Goal: Task Accomplishment & Management: Manage account settings

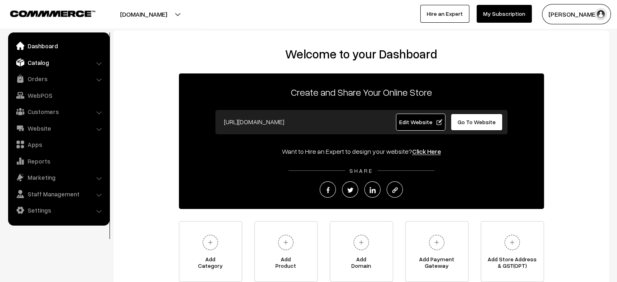
click at [39, 62] on link "Catalog" at bounding box center [58, 62] width 97 height 15
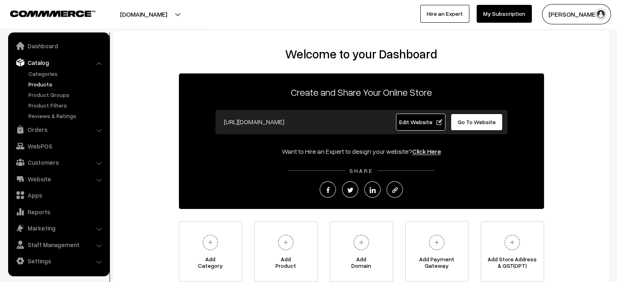
click at [55, 85] on link "Products" at bounding box center [66, 84] width 80 height 9
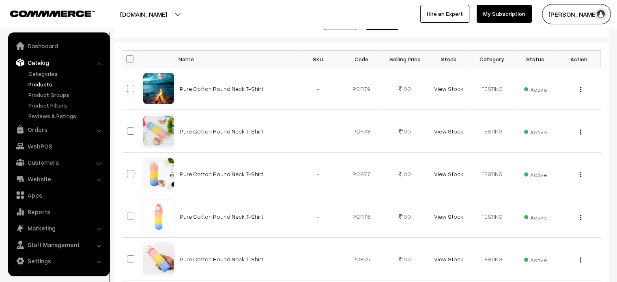
scroll to position [118, 0]
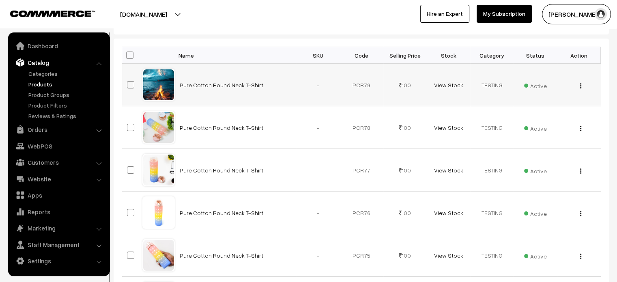
click at [225, 80] on td "Pure Cotton Round Neck T-Shirt" at bounding box center [236, 85] width 122 height 43
click at [225, 82] on link "Pure Cotton Round Neck T-Shirt" at bounding box center [222, 85] width 84 height 7
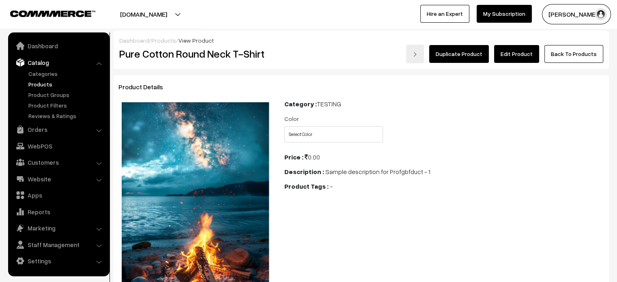
drag, startPoint x: 365, startPoint y: 123, endPoint x: 367, endPoint y: 133, distance: 10.3
click at [367, 133] on div "Color Select Color Red" at bounding box center [333, 128] width 111 height 29
click at [367, 133] on select "Select Color Red" at bounding box center [333, 134] width 99 height 16
click at [526, 57] on link "Edit Product" at bounding box center [516, 54] width 45 height 18
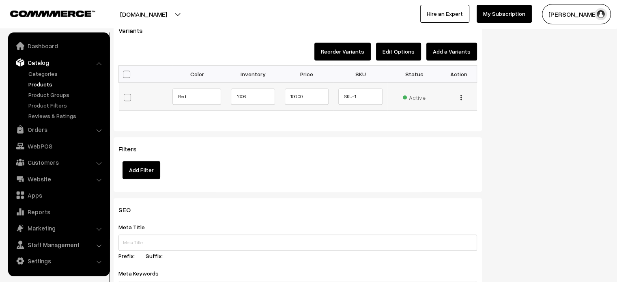
scroll to position [656, 0]
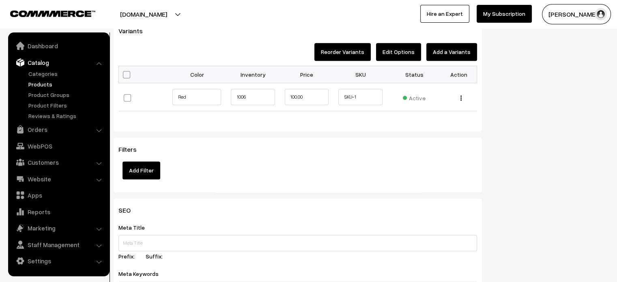
click at [399, 49] on button "Edit Options" at bounding box center [398, 52] width 45 height 18
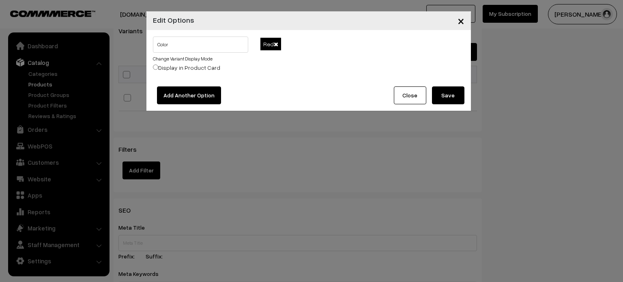
click at [153, 67] on input "Display in Product Card" at bounding box center [155, 66] width 5 height 5
radio input "true"
click at [199, 58] on link "Change Variant Display Mode" at bounding box center [183, 59] width 60 height 6
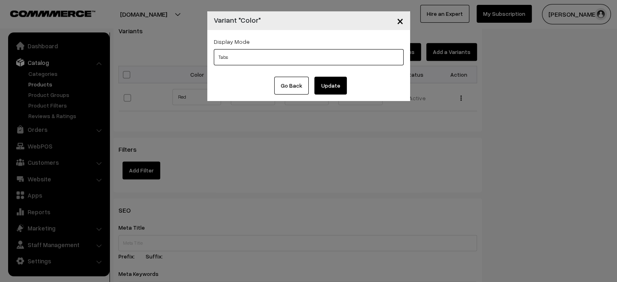
click at [363, 59] on select "Tabs Drop Down Tabs With Images Drop Down With Images Tabs With Color Swatches …" at bounding box center [309, 57] width 190 height 16
select select "img"
click at [214, 49] on select "Tabs Drop Down Tabs With Images Drop Down With Images Tabs With Color Swatches …" at bounding box center [309, 57] width 190 height 16
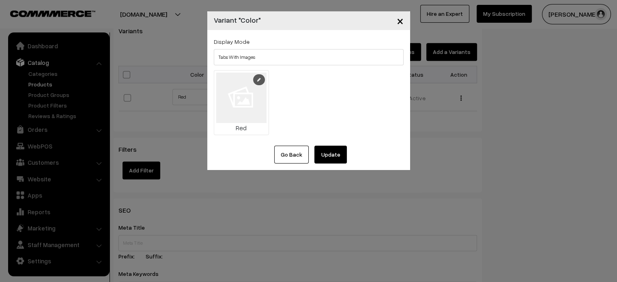
click at [255, 79] on link at bounding box center [259, 79] width 12 height 11
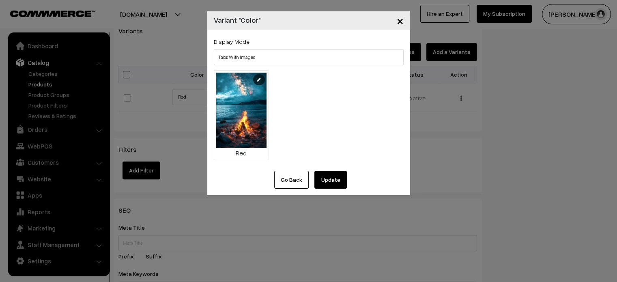
click at [326, 182] on button "Update" at bounding box center [330, 180] width 32 height 18
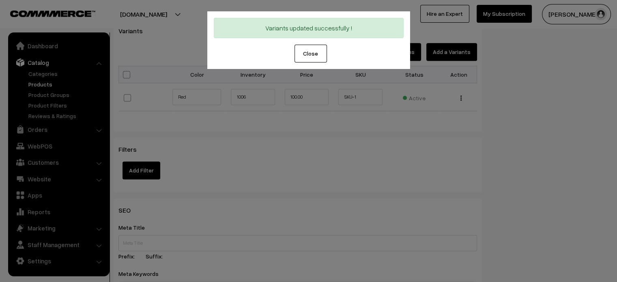
click at [309, 50] on button "Close" at bounding box center [310, 54] width 32 height 18
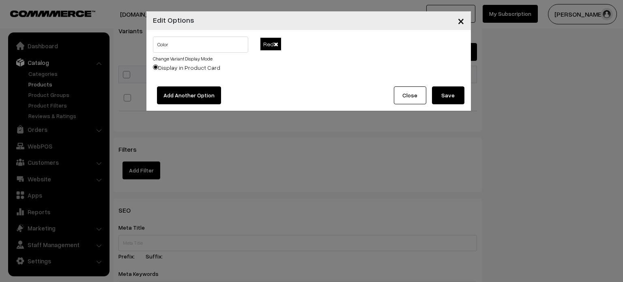
click at [453, 92] on button "Save" at bounding box center [448, 95] width 32 height 18
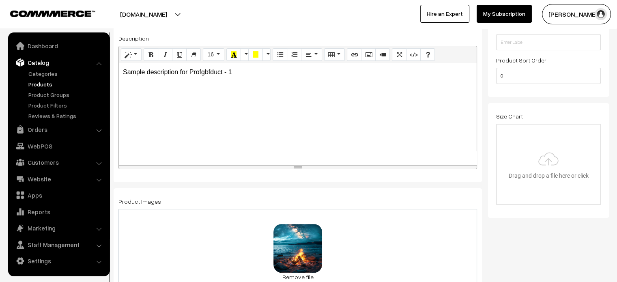
scroll to position [0, 0]
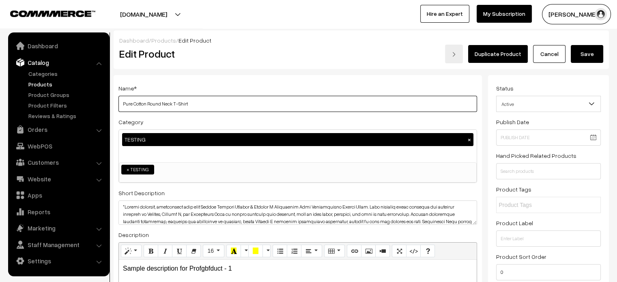
click at [262, 102] on input "Pure Cotton Round Neck T-Shirt" at bounding box center [297, 104] width 359 height 16
click at [597, 54] on button "Save" at bounding box center [587, 54] width 32 height 18
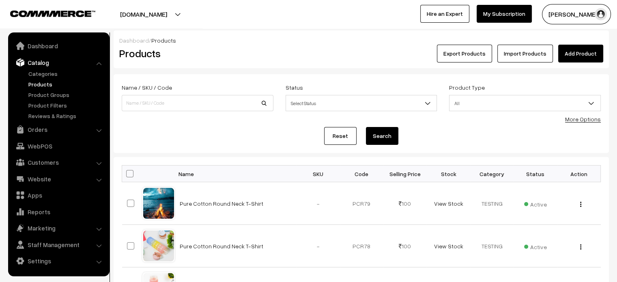
click at [196, 13] on button "beach-bliss.commmerce.com" at bounding box center [144, 14] width 104 height 20
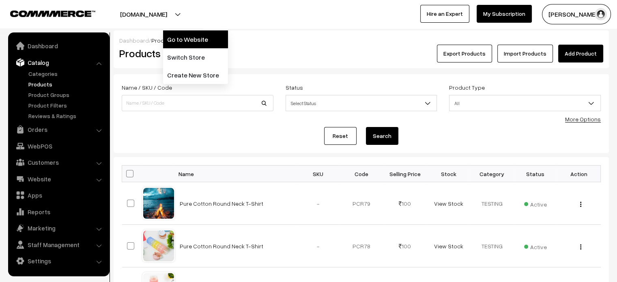
click at [195, 39] on link "Go to Website" at bounding box center [195, 39] width 65 height 18
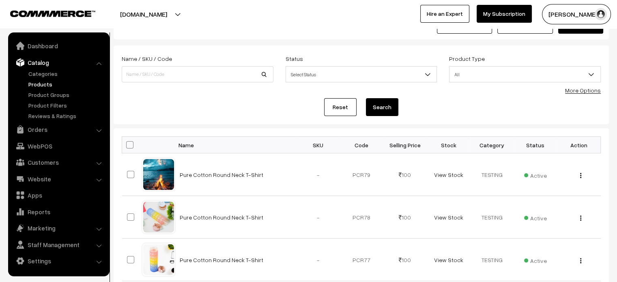
scroll to position [31, 0]
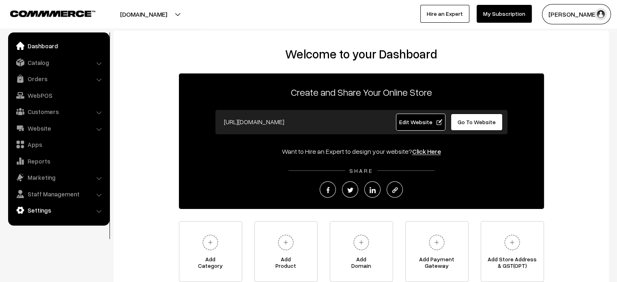
click at [51, 212] on link "Settings" at bounding box center [58, 210] width 97 height 15
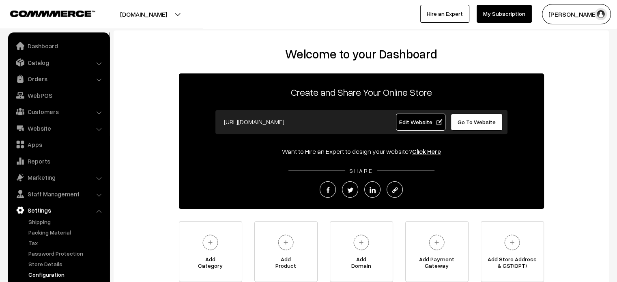
click at [56, 274] on link "Configuration" at bounding box center [66, 274] width 80 height 9
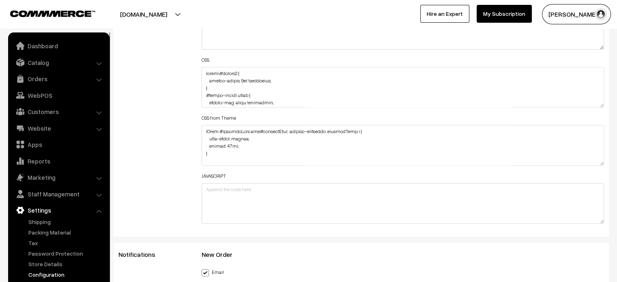
scroll to position [1009, 0]
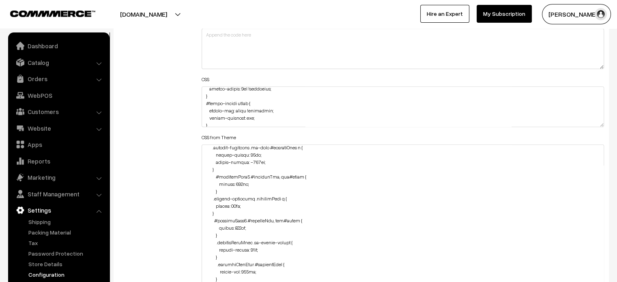
scroll to position [991, 0]
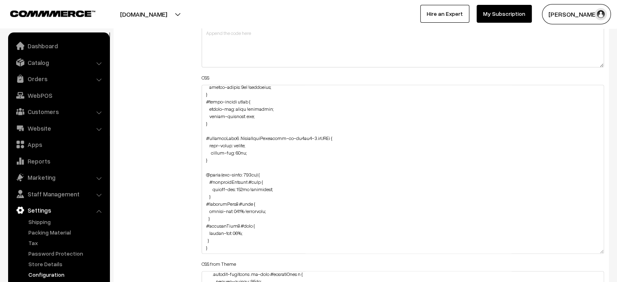
drag, startPoint x: 601, startPoint y: 118, endPoint x: 623, endPoint y: 279, distance: 162.1
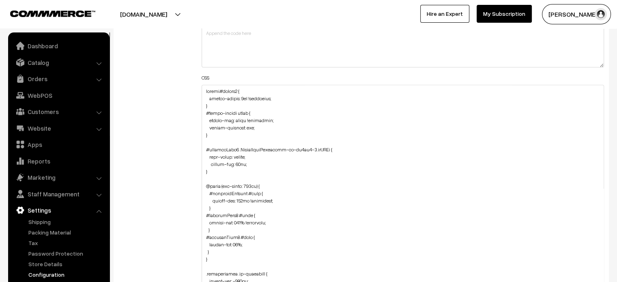
scroll to position [948, 0]
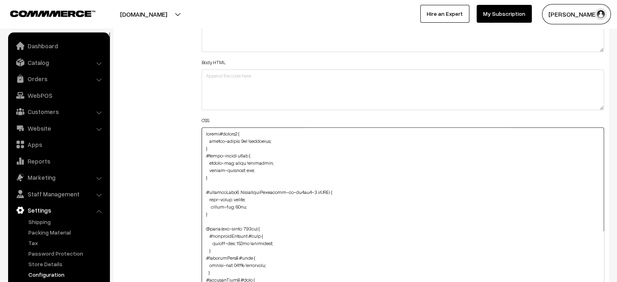
click at [204, 131] on textarea at bounding box center [403, 227] width 403 height 201
paste textarea "@media (max-width: 767px) { div#productType3 button#button2, div#productType4 b…"
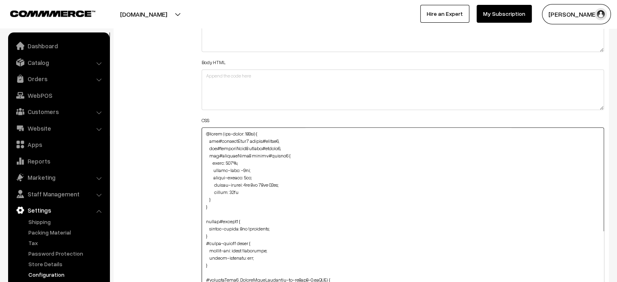
drag, startPoint x: 209, startPoint y: 141, endPoint x: 295, endPoint y: 157, distance: 87.5
click at [295, 157] on textarea at bounding box center [403, 227] width 403 height 201
drag, startPoint x: 207, startPoint y: 141, endPoint x: 249, endPoint y: 196, distance: 68.3
click at [249, 196] on textarea at bounding box center [403, 227] width 403 height 201
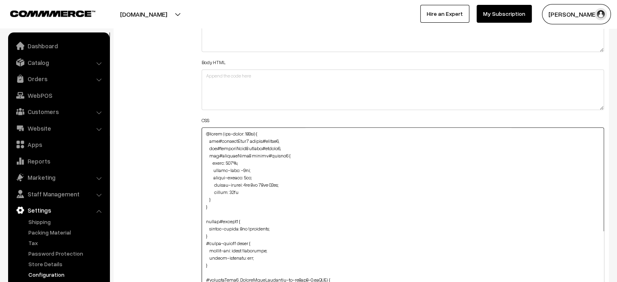
paste textarea "#productType1 #button2 { width: 156px !important; bottom: -3px;"
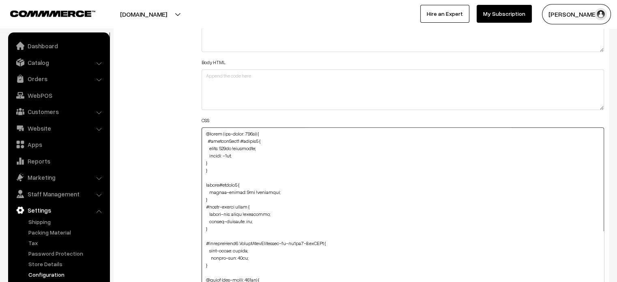
click at [202, 161] on textarea at bounding box center [403, 227] width 403 height 201
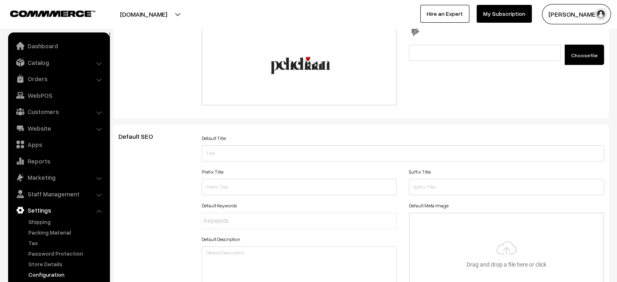
scroll to position [0, 0]
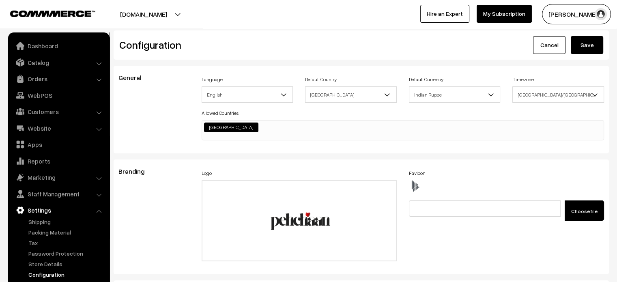
type textarea "@media (max-width: 767px) { #productType1 #button2 { width: 156px !important; b…"
click at [590, 51] on button "Save" at bounding box center [587, 45] width 32 height 18
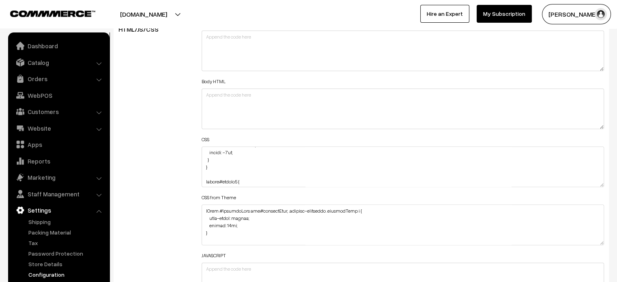
scroll to position [23, 0]
click at [224, 158] on textarea at bounding box center [403, 166] width 403 height 41
paste textarea "#productType1 #name { margin-top: 129% !important; font-size: medium; }"
click at [208, 159] on textarea at bounding box center [403, 166] width 403 height 41
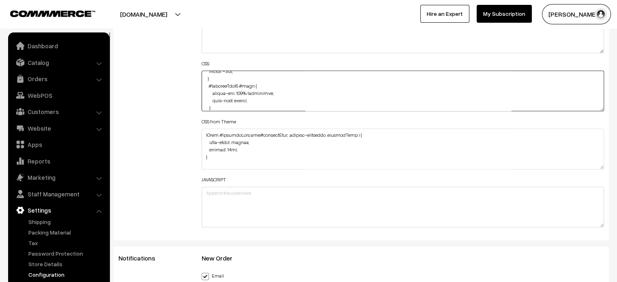
scroll to position [1005, 0]
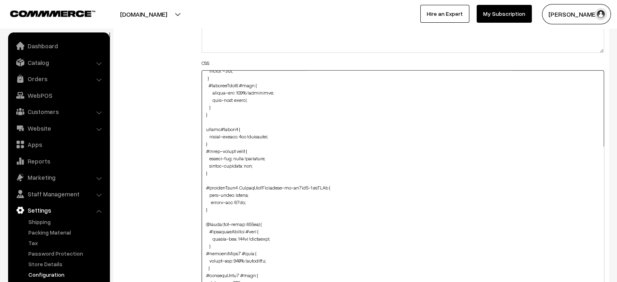
drag, startPoint x: 602, startPoint y: 105, endPoint x: 579, endPoint y: 301, distance: 196.9
click at [226, 81] on textarea at bounding box center [403, 188] width 403 height 236
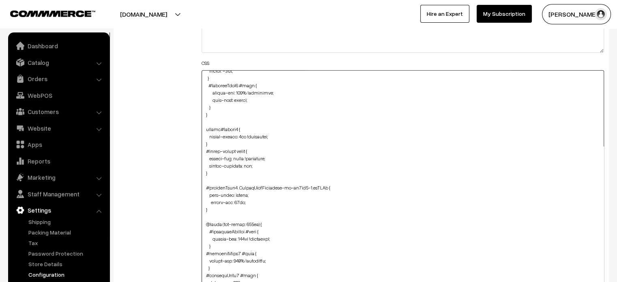
click at [212, 92] on textarea at bounding box center [403, 188] width 403 height 236
drag, startPoint x: 209, startPoint y: 95, endPoint x: 221, endPoint y: 107, distance: 16.6
click at [221, 107] on textarea at bounding box center [403, 188] width 403 height 236
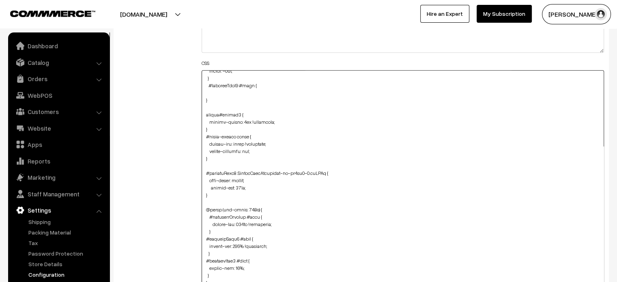
drag, startPoint x: 209, startPoint y: 246, endPoint x: 269, endPoint y: 242, distance: 60.1
click at [269, 242] on textarea at bounding box center [403, 188] width 403 height 236
paste textarea "margin-top: 129% !important; font-size: medium; }"
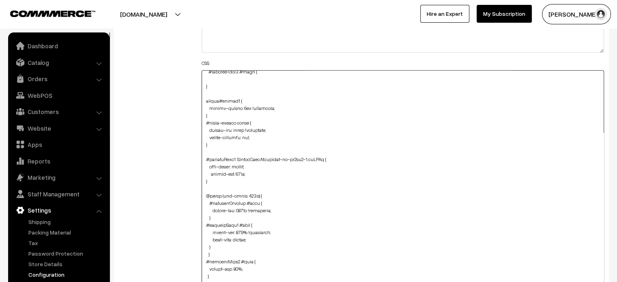
scroll to position [41, 0]
paste textarea "margin-top: 129% !important; font-size: medium; }"
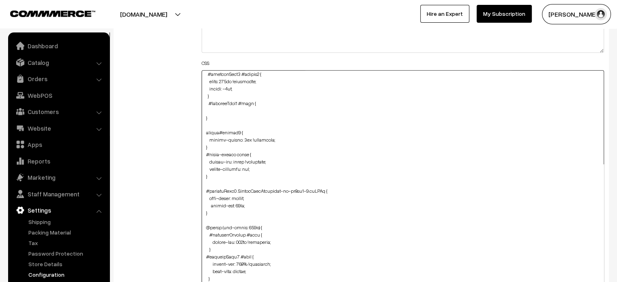
scroll to position [6, 0]
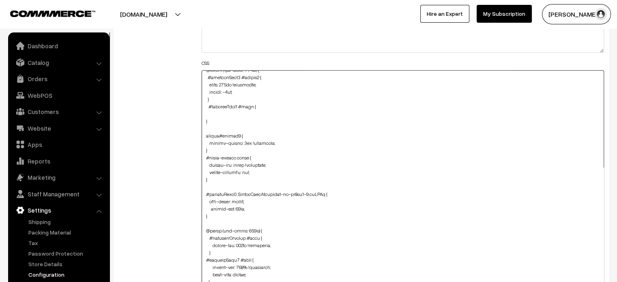
drag, startPoint x: 204, startPoint y: 107, endPoint x: 236, endPoint y: 114, distance: 31.9
click at [236, 114] on textarea at bounding box center [403, 188] width 403 height 236
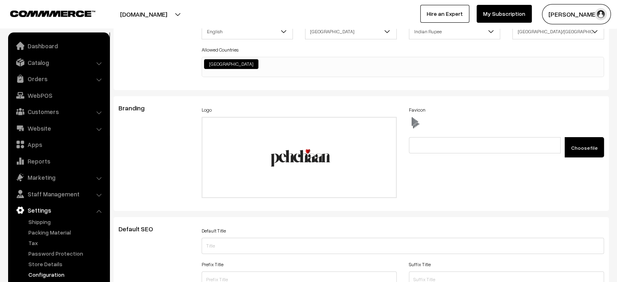
scroll to position [0, 0]
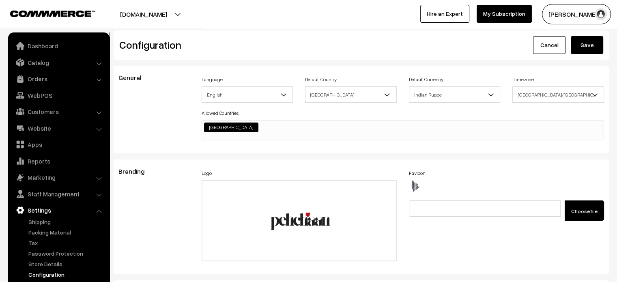
type textarea "@media (max-width: 767px) { #productType1 #button2 { width: 156px !important; b…"
click at [589, 49] on button "Save" at bounding box center [587, 45] width 32 height 18
click at [598, 44] on button "Save" at bounding box center [587, 45] width 32 height 18
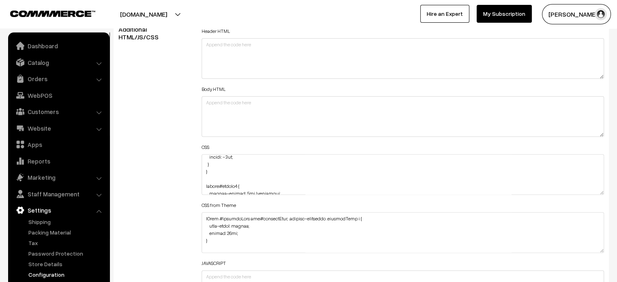
scroll to position [26, 0]
click at [230, 165] on textarea at bounding box center [403, 174] width 403 height 41
paste textarea "div#productType1 { margin-top: -60px; }"
click at [204, 183] on textarea at bounding box center [403, 174] width 403 height 41
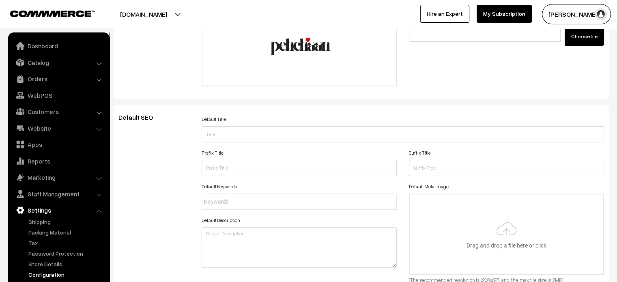
scroll to position [0, 0]
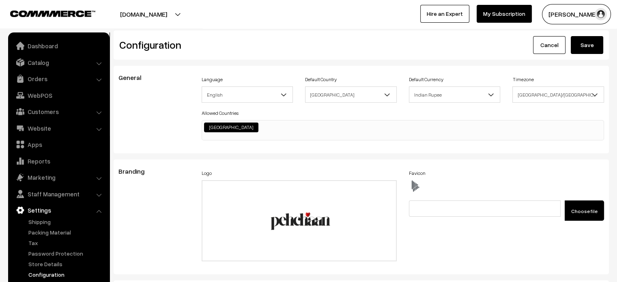
type textarea "@media (max-width: 767px) { #productType1 #button2 { width: 156px !important; b…"
click at [592, 45] on button "Save" at bounding box center [587, 45] width 32 height 18
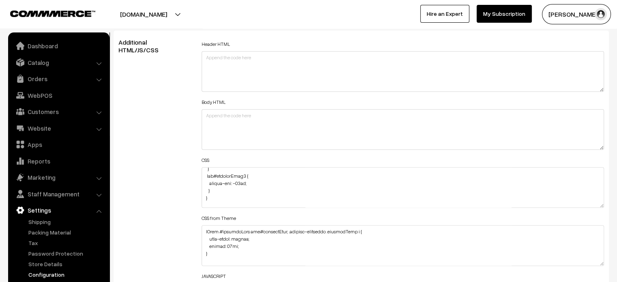
scroll to position [41, 0]
click at [221, 183] on textarea at bounding box center [403, 187] width 403 height 41
paste textarea "#productType1 .pCard-rating-review+div { font-size: medium; top: -8px; left: 10…"
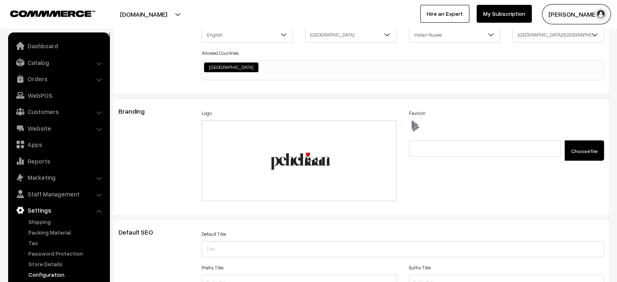
scroll to position [0, 0]
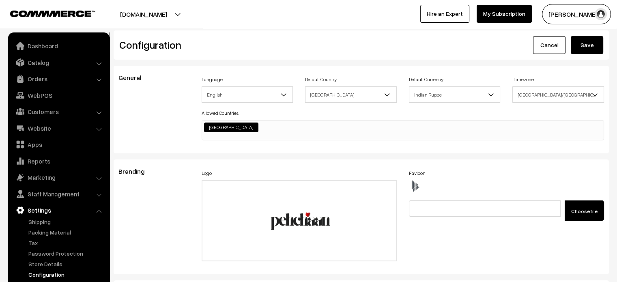
type textarea "@media (max-width: 767px) { #productType1 #button2 { width: 156px !important; b…"
click at [598, 51] on button "Save" at bounding box center [587, 45] width 32 height 18
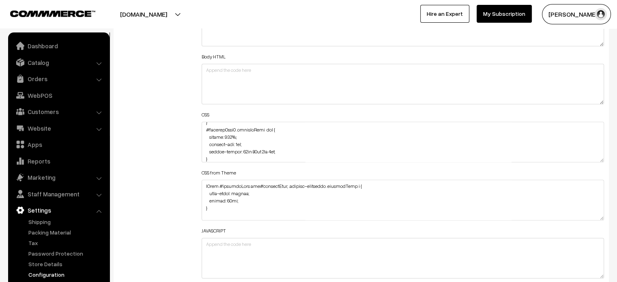
scroll to position [1569, 0]
click at [234, 142] on textarea at bounding box center [403, 142] width 403 height 41
click at [54, 64] on link "Catalog" at bounding box center [58, 62] width 97 height 15
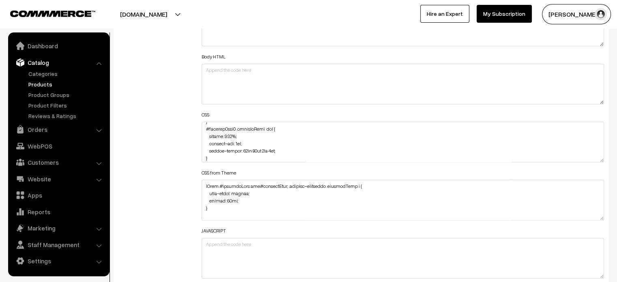
click at [47, 86] on link "Products" at bounding box center [66, 84] width 80 height 9
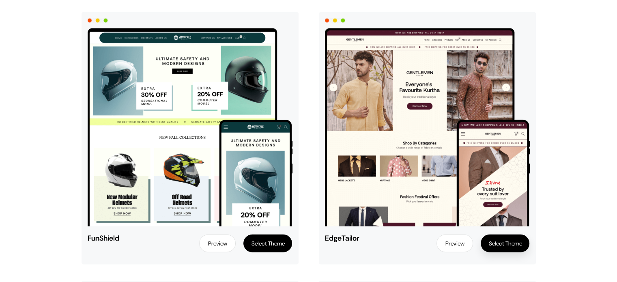
scroll to position [1966, 0]
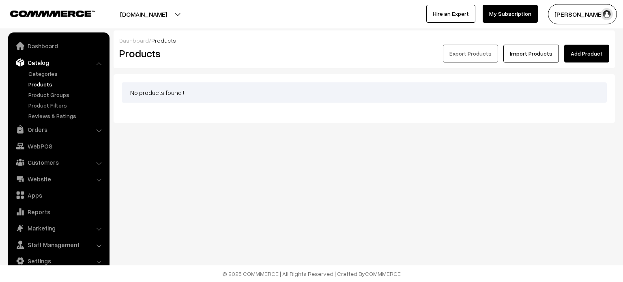
click at [586, 54] on link "Add Product" at bounding box center [586, 54] width 45 height 18
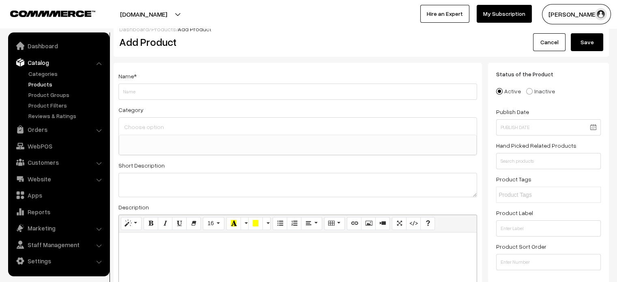
scroll to position [18, 0]
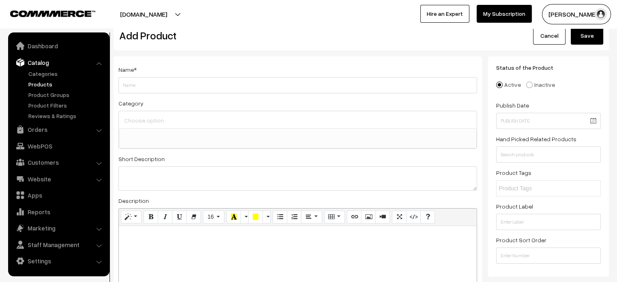
click at [150, 159] on label "Short Description" at bounding box center [141, 159] width 46 height 9
copy label "Short Description"
click at [547, 138] on label "Hand Picked Related Products" at bounding box center [536, 139] width 80 height 9
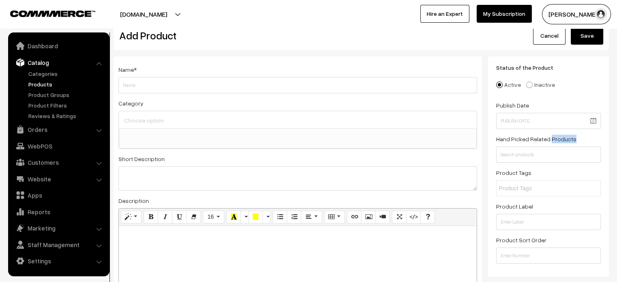
click at [547, 138] on label "Hand Picked Related Products" at bounding box center [536, 139] width 80 height 9
copy label "Hand Picked Related Products"
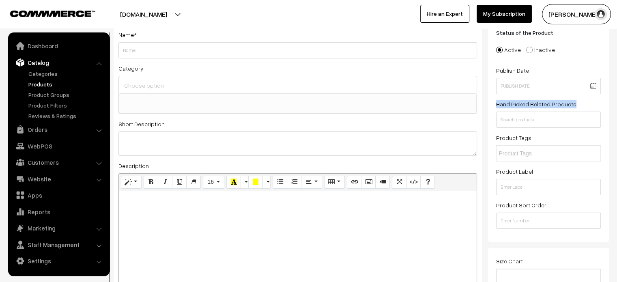
scroll to position [53, 0]
click at [509, 171] on label "Product Label" at bounding box center [514, 171] width 37 height 9
copy label "Product Label"
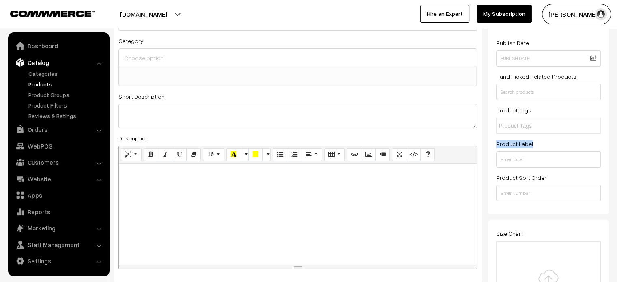
scroll to position [84, 0]
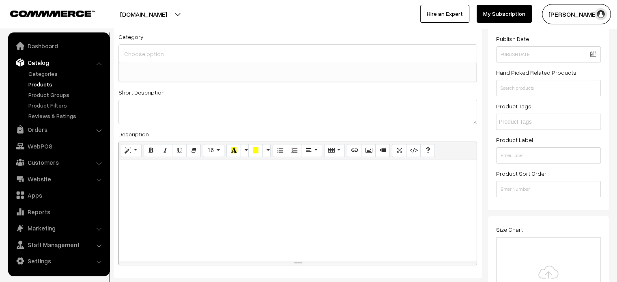
click at [529, 172] on label "Product Sort Order" at bounding box center [521, 173] width 50 height 9
copy label "Product Sort Order"
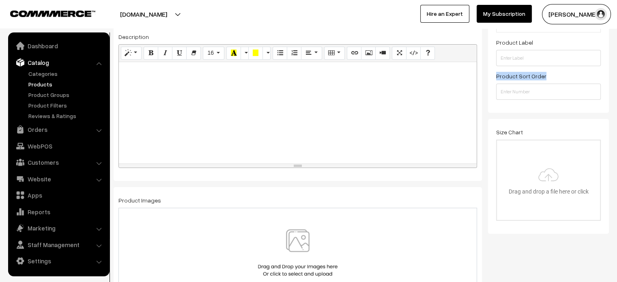
scroll to position [182, 0]
click at [511, 132] on label "Size Chart" at bounding box center [509, 132] width 27 height 9
copy div "Size Chart"
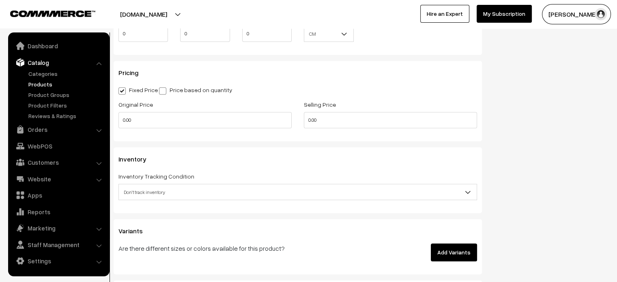
scroll to position [671, 0]
drag, startPoint x: 229, startPoint y: 91, endPoint x: 170, endPoint y: 89, distance: 58.4
click at [170, 89] on div "Fixed Price Price based on quantity" at bounding box center [297, 88] width 359 height 10
copy label "Price based on quantity"
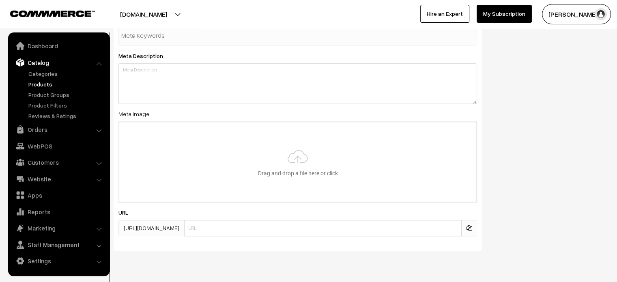
scroll to position [1066, 0]
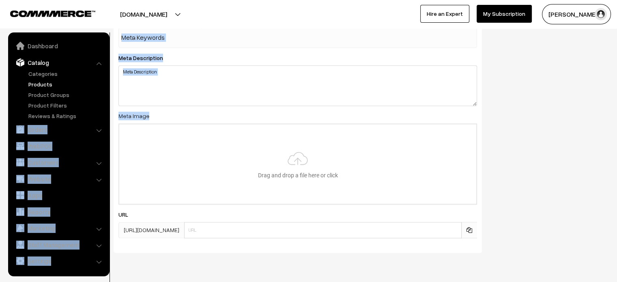
drag, startPoint x: 150, startPoint y: 119, endPoint x: 101, endPoint y: 121, distance: 49.1
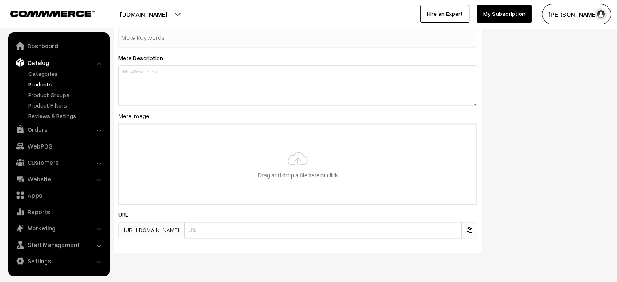
click at [151, 114] on div "Meta Image Drag and drop a file here or click Ooops, something wrong appended. …" at bounding box center [297, 158] width 359 height 94
drag, startPoint x: 151, startPoint y: 114, endPoint x: 119, endPoint y: 114, distance: 32.0
click at [119, 114] on div "Meta Image Drag and drop a file here or click Ooops, something wrong appended. …" at bounding box center [297, 158] width 359 height 94
copy div "Meta Image"
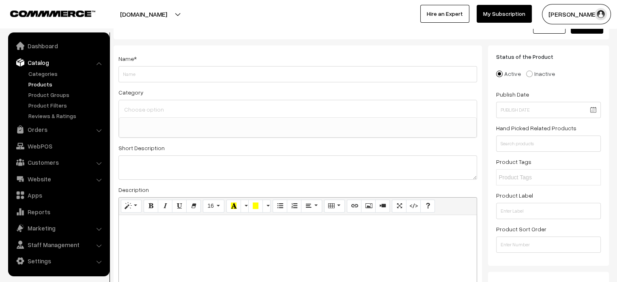
scroll to position [26, 0]
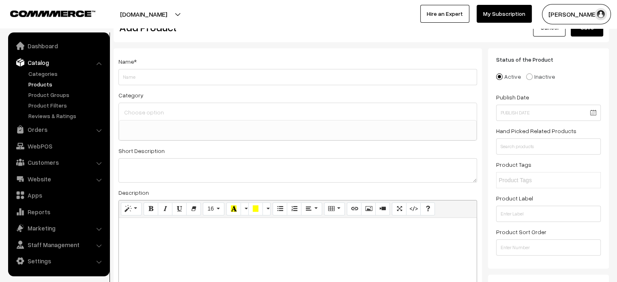
click at [515, 96] on label "Publish Date" at bounding box center [512, 97] width 33 height 9
copy div "Publish Date"
click at [546, 131] on label "Hand Picked Related Products" at bounding box center [536, 131] width 80 height 9
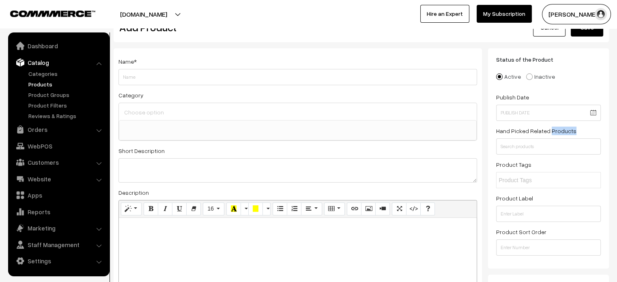
click at [546, 131] on label "Hand Picked Related Products" at bounding box center [536, 131] width 80 height 9
copy label "Hand Picked Related Products"
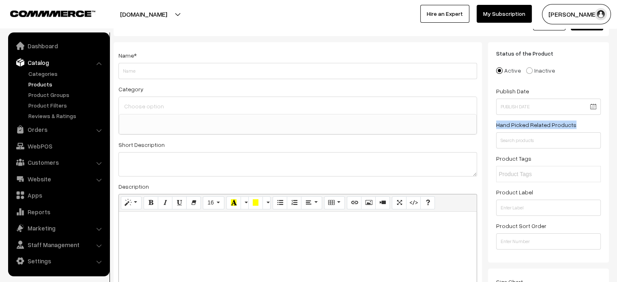
scroll to position [30, 0]
click at [563, 155] on div "Product Tags" at bounding box center [548, 169] width 105 height 29
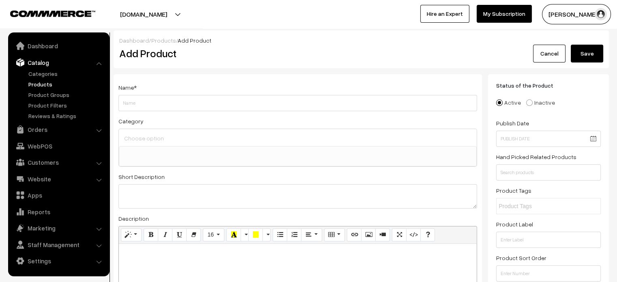
click at [158, 39] on link "Products" at bounding box center [163, 40] width 25 height 7
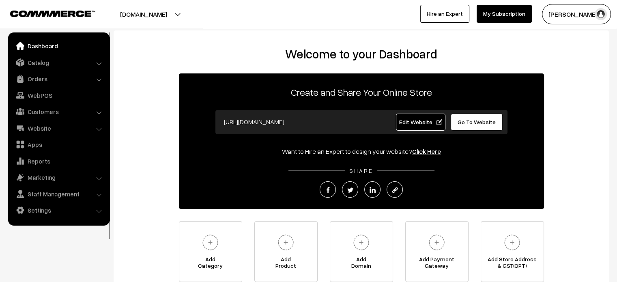
click at [464, 125] on span "Go To Website" at bounding box center [477, 121] width 38 height 7
click at [56, 215] on link "Settings" at bounding box center [58, 210] width 97 height 15
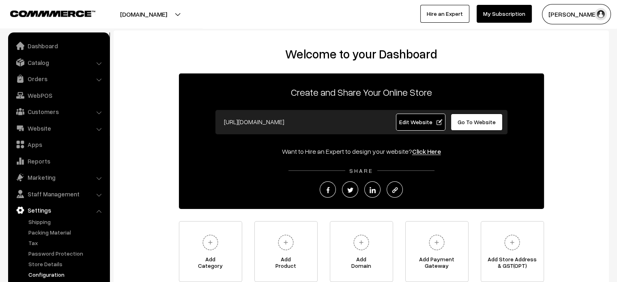
click at [49, 273] on link "Configuration" at bounding box center [66, 274] width 80 height 9
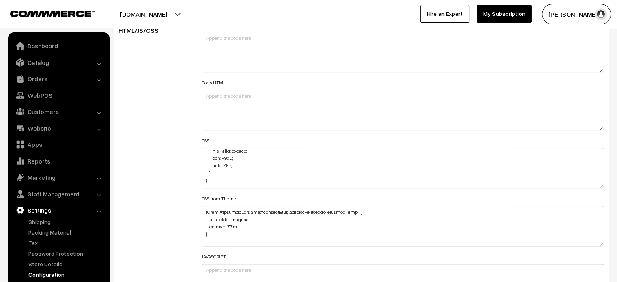
scroll to position [70, 0]
click at [235, 173] on textarea at bounding box center [403, 168] width 403 height 41
paste textarea "#productType3 .product-animation img { top: 4px; border-radius: 48px 48px 0px 0…"
click at [204, 170] on textarea at bounding box center [403, 168] width 403 height 41
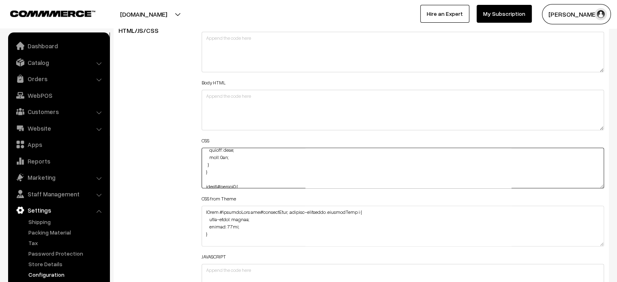
scroll to position [129, 0]
type textarea "@media (max-width: 767px) { #productType1 #button2 { width: 156px !important; b…"
click at [199, 161] on div "Header HTML Body HTML CSS CSS from Theme JAVASCRIPT" at bounding box center [403, 164] width 415 height 290
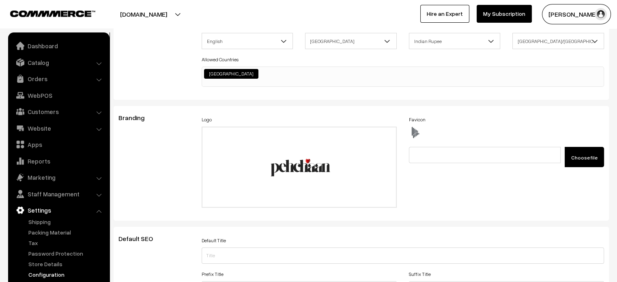
scroll to position [0, 0]
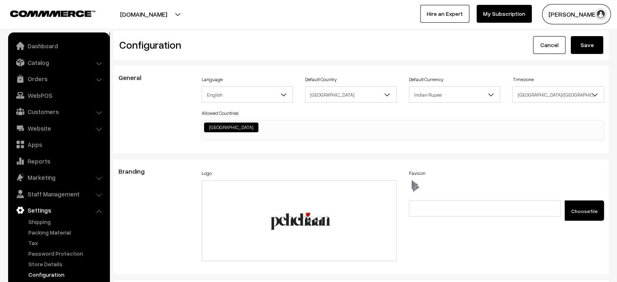
click at [586, 45] on button "Save" at bounding box center [587, 45] width 32 height 18
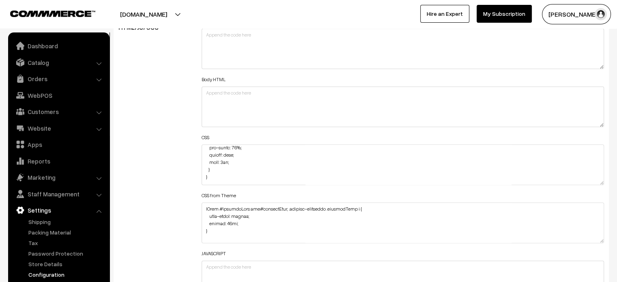
scroll to position [105, 0]
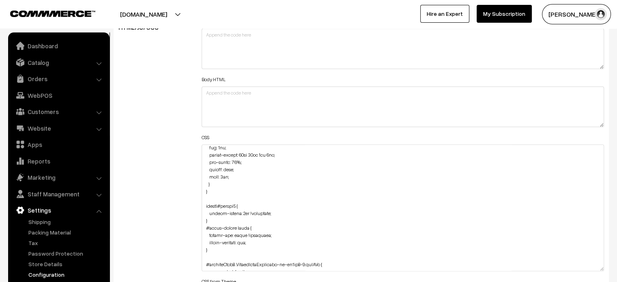
drag, startPoint x: 601, startPoint y: 183, endPoint x: 601, endPoint y: 269, distance: 86.4
click at [601, 269] on textarea at bounding box center [403, 207] width 403 height 127
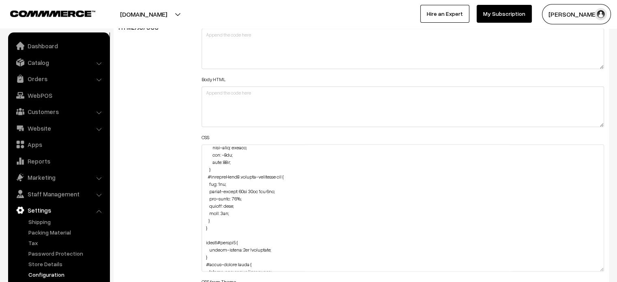
scroll to position [66, 0]
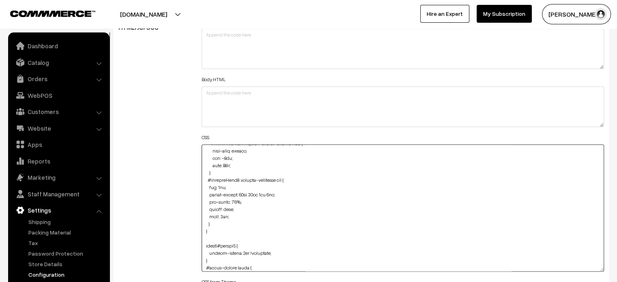
drag, startPoint x: 204, startPoint y: 180, endPoint x: 220, endPoint y: 223, distance: 46.1
click at [220, 223] on textarea at bounding box center [403, 207] width 403 height 127
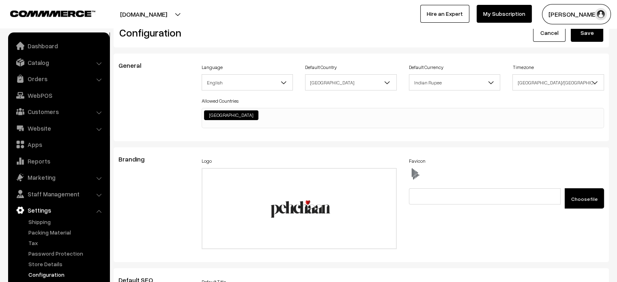
scroll to position [0, 0]
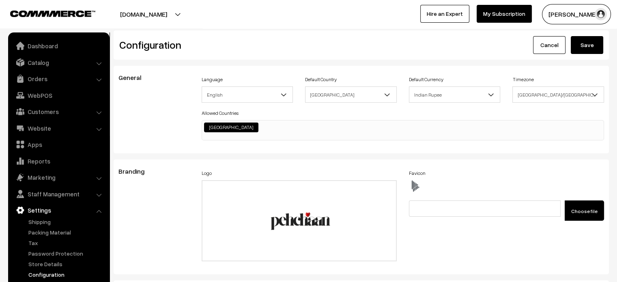
type textarea "@media (max-width: 767px) { #productType1 #button2 { width: 156px !important; b…"
click at [588, 52] on button "Save" at bounding box center [587, 45] width 32 height 18
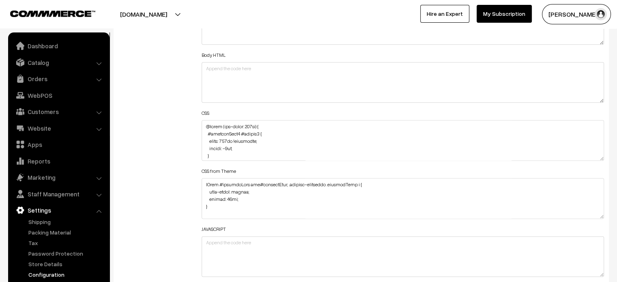
scroll to position [961, 0]
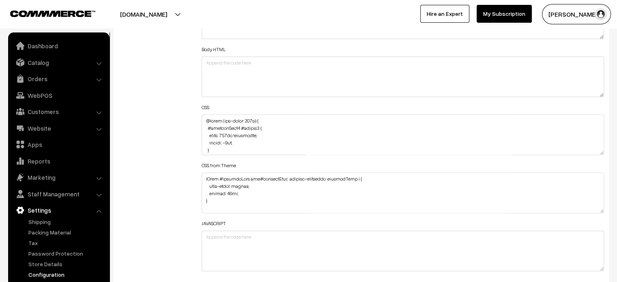
drag, startPoint x: 602, startPoint y: 151, endPoint x: 586, endPoint y: 301, distance: 150.9
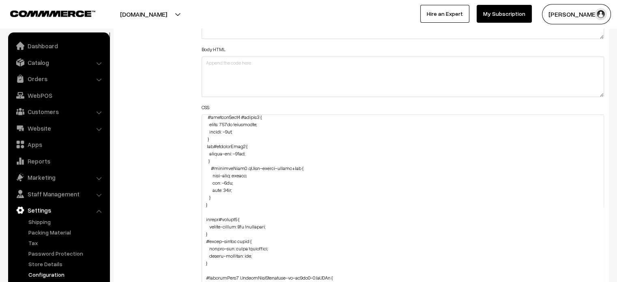
scroll to position [11, 0]
click at [219, 197] on textarea at bounding box center [403, 209] width 403 height 190
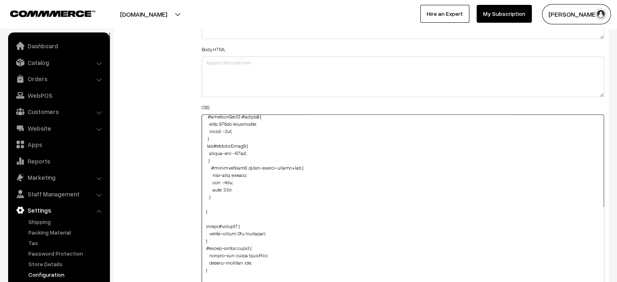
paste textarea "#productType3 #name { margin-top: 33% !important; margin-bottom: 3px; }"
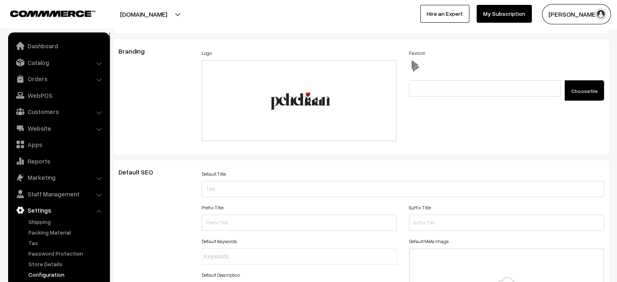
scroll to position [0, 0]
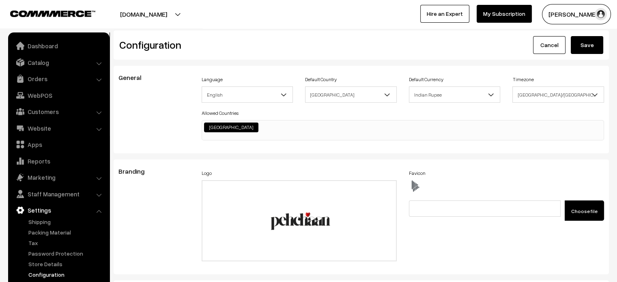
type textarea "@media (max-width: 767px) { #productType1 #button2 { width: 156px !important; b…"
click at [593, 47] on button "Save" at bounding box center [587, 45] width 32 height 18
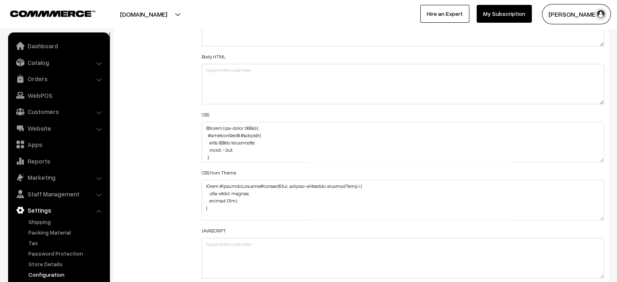
scroll to position [1475, 0]
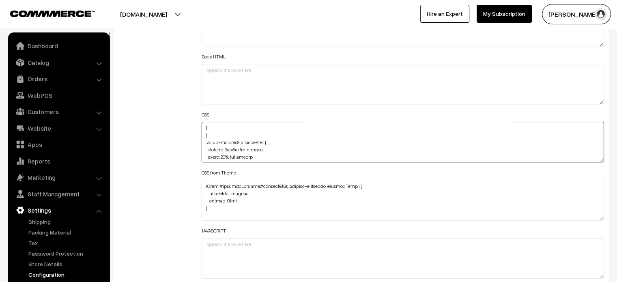
click at [242, 148] on textarea at bounding box center [403, 142] width 403 height 41
click at [241, 142] on textarea at bounding box center [403, 142] width 403 height 41
click at [238, 141] on textarea at bounding box center [403, 142] width 403 height 41
type textarea "@media (max-width: 767px) { #productType1 #button2 { width: 156px !important; b…"
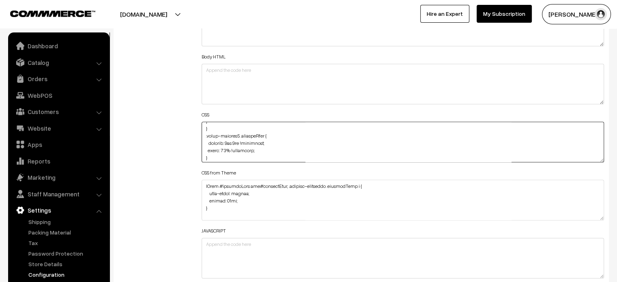
click at [226, 149] on textarea at bounding box center [403, 142] width 403 height 41
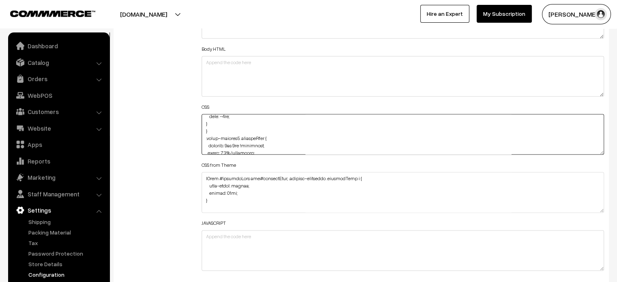
scroll to position [962, 0]
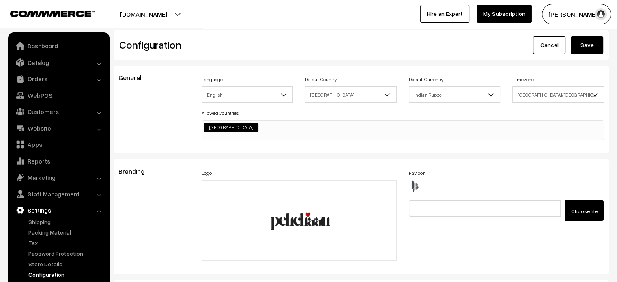
click at [579, 45] on button "Save" at bounding box center [587, 45] width 32 height 18
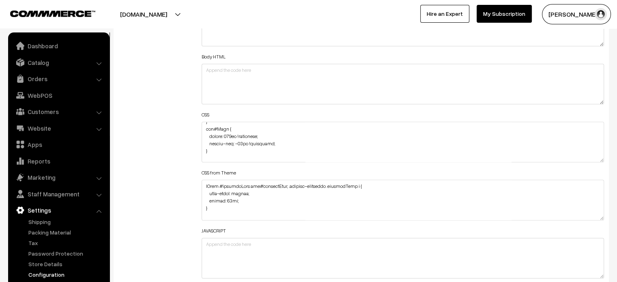
scroll to position [1863, 0]
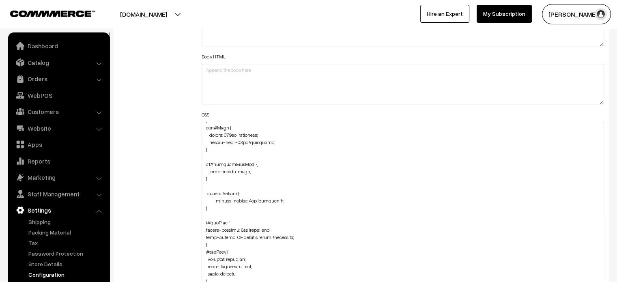
drag, startPoint x: 600, startPoint y: 159, endPoint x: 608, endPoint y: 301, distance: 142.6
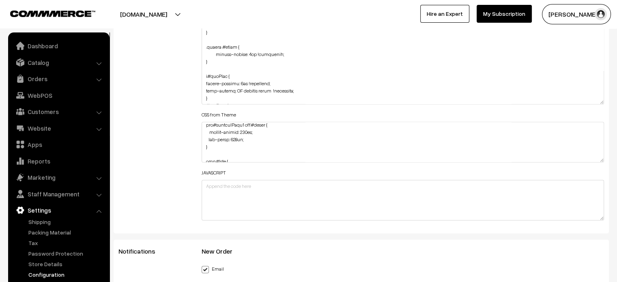
scroll to position [993, 0]
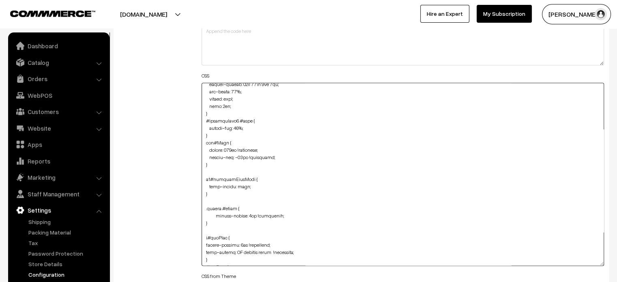
click at [240, 154] on textarea at bounding box center [403, 174] width 403 height 183
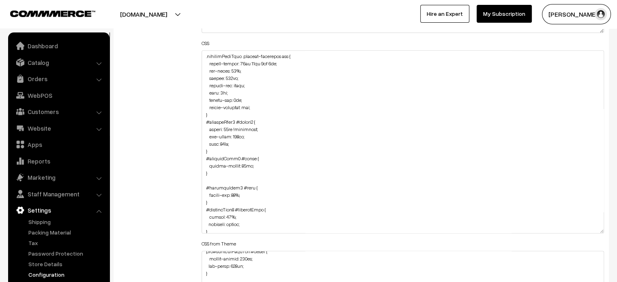
scroll to position [1777, 0]
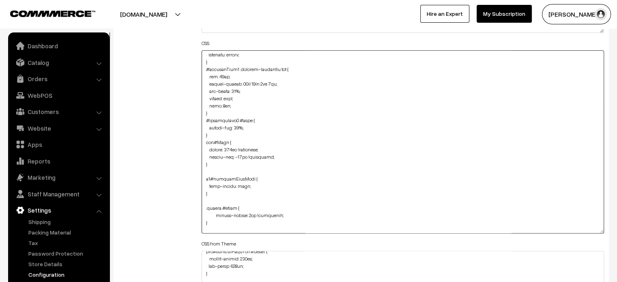
click at [240, 155] on textarea at bounding box center [403, 141] width 403 height 183
click at [233, 162] on textarea at bounding box center [403, 141] width 403 height 183
click at [205, 143] on textarea at bounding box center [403, 141] width 403 height 183
drag, startPoint x: 204, startPoint y: 142, endPoint x: 215, endPoint y: 162, distance: 22.5
click at [215, 162] on textarea at bounding box center [403, 141] width 403 height 183
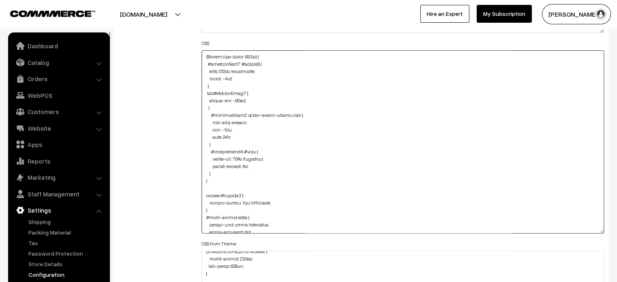
scroll to position [16, 0]
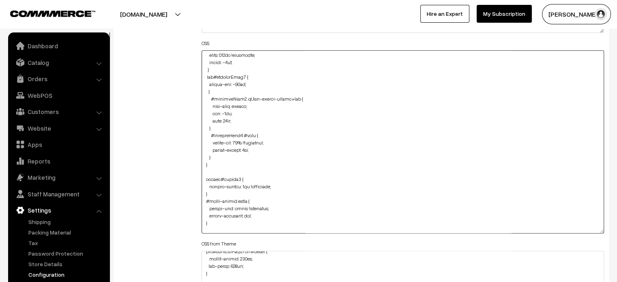
click at [225, 160] on textarea at bounding box center [403, 141] width 403 height 183
click at [225, 159] on textarea at bounding box center [403, 141] width 403 height 183
paste textarea "img#Logo { height: 200px !important; margin-top: -72px !important; }"
click at [204, 185] on textarea at bounding box center [403, 141] width 403 height 183
click at [242, 178] on textarea at bounding box center [403, 141] width 403 height 183
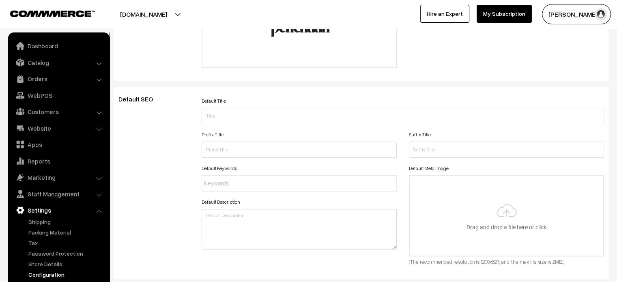
scroll to position [0, 0]
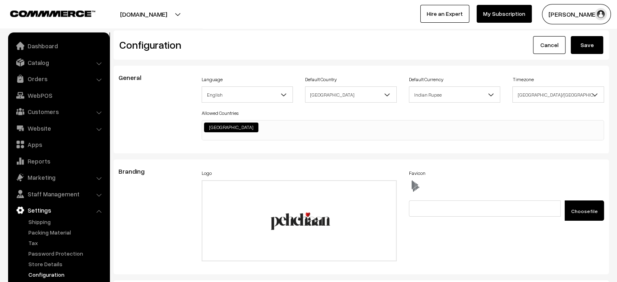
type textarea "@media (max-width: 767px) { #productType1 #button2 { width: 156px !important; b…"
click at [588, 48] on button "Save" at bounding box center [587, 45] width 32 height 18
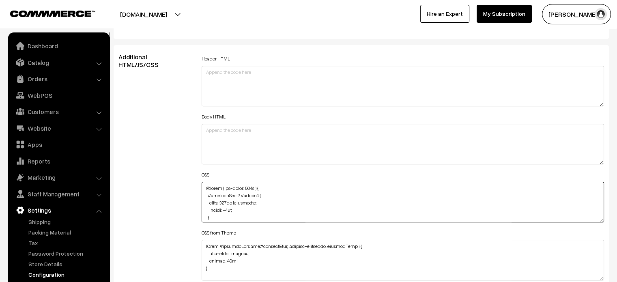
click at [202, 185] on textarea at bounding box center [403, 202] width 403 height 41
paste textarea "div#slideBox { background-image: url([URL][DOMAIN_NAME]); }"
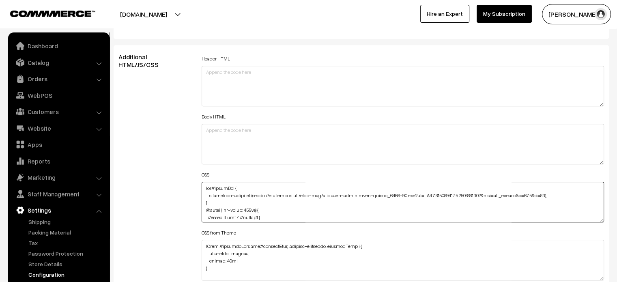
type textarea "div#slideBox { background-image: url([URL][DOMAIN_NAME]); } @media (max-width: …"
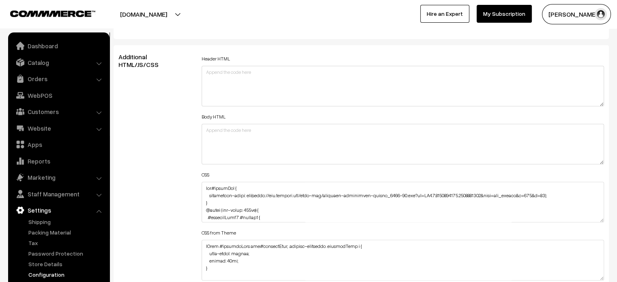
click at [185, 180] on div "Additional HTML/JS/CSS" at bounding box center [153, 198] width 83 height 290
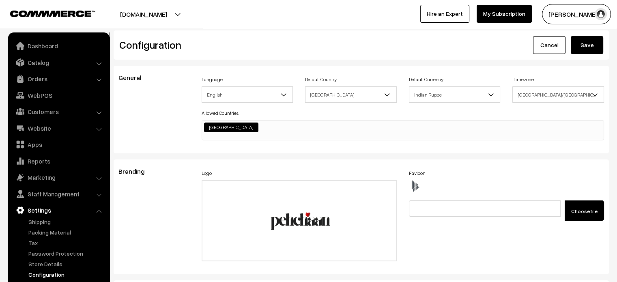
click at [588, 48] on button "Save" at bounding box center [587, 45] width 32 height 18
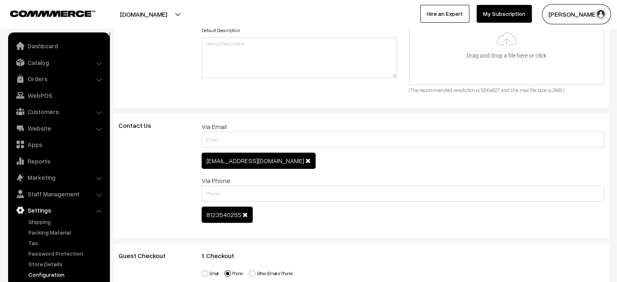
scroll to position [365, 0]
click at [50, 131] on link "Website" at bounding box center [58, 128] width 97 height 15
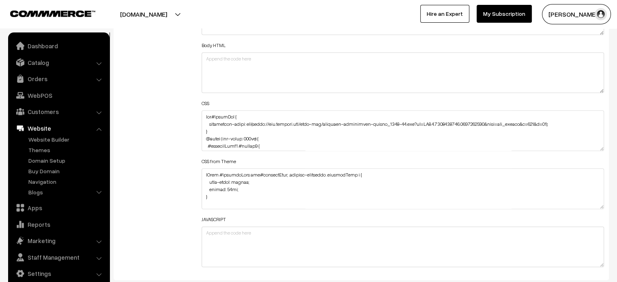
scroll to position [959, 0]
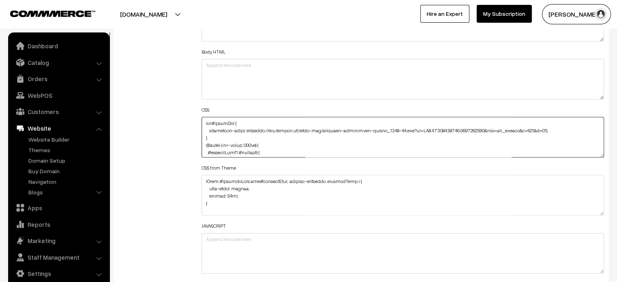
click at [203, 124] on textarea at bounding box center [403, 137] width 403 height 41
paste textarea ".testimonial-wrap .slick-slide img { display: none; }"
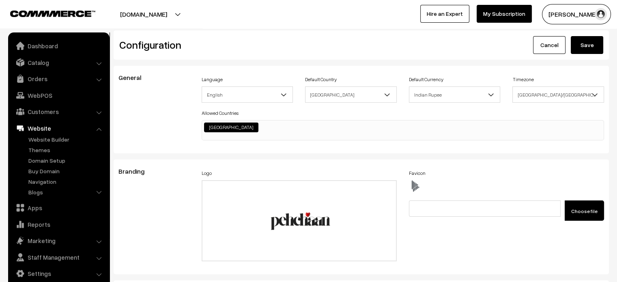
scroll to position [0, 0]
type textarea ".testimonial-wrap .slick-slide img { display: none; } div#slideBox { background…"
click at [589, 47] on button "Save" at bounding box center [587, 45] width 32 height 18
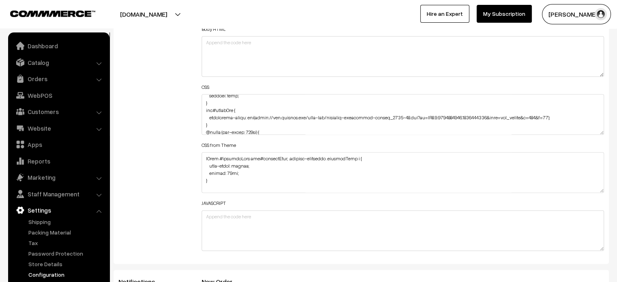
scroll to position [13, 0]
drag, startPoint x: 256, startPoint y: 116, endPoint x: 550, endPoint y: 118, distance: 294.1
click at [550, 118] on textarea at bounding box center [403, 114] width 403 height 41
paste textarea
click at [255, 114] on textarea at bounding box center [403, 114] width 403 height 41
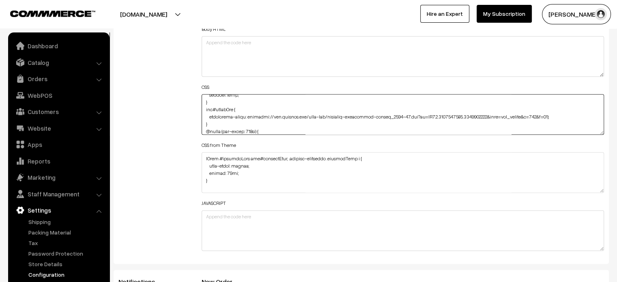
type textarea ".testimonial-wrap .slick-slide img { display: none; } div#slideBox { background…"
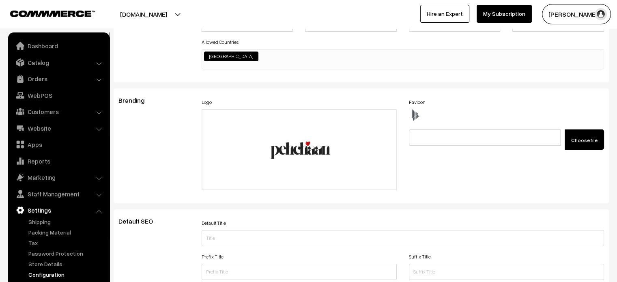
scroll to position [0, 0]
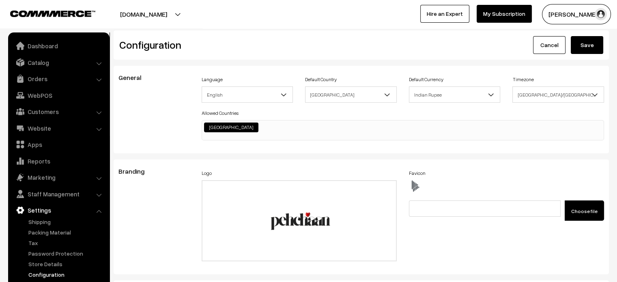
click at [583, 50] on button "Save" at bounding box center [587, 45] width 32 height 18
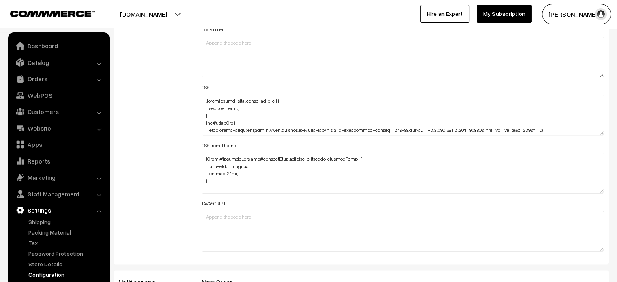
scroll to position [982, 0]
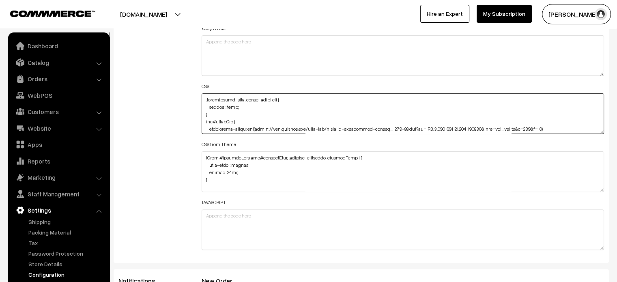
click at [256, 127] on textarea at bounding box center [403, 113] width 403 height 41
paste textarea "vector/halftone-background-with-dots_23-2148907692"
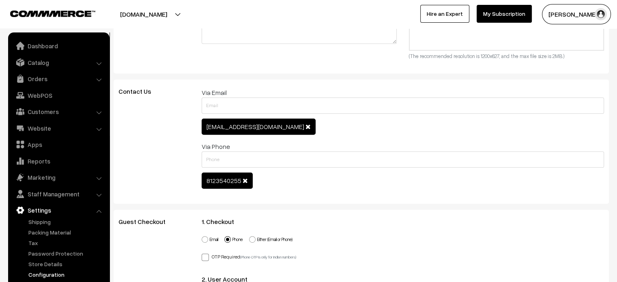
scroll to position [0, 0]
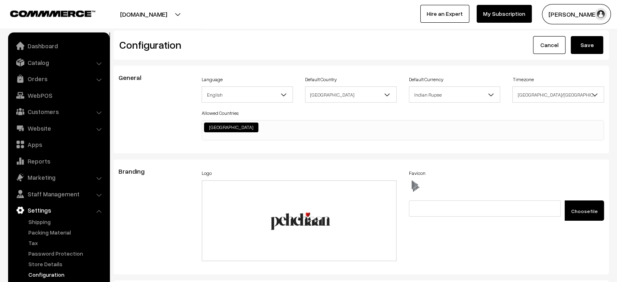
type textarea ".testimonial-wrap .slick-slide img { display: none; } div#slideBox { background…"
click at [589, 52] on button "Save" at bounding box center [587, 45] width 32 height 18
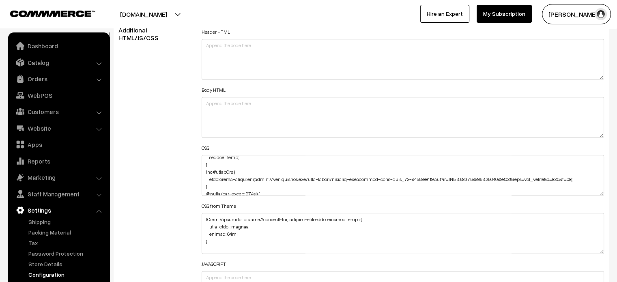
scroll to position [12, 0]
click at [591, 183] on textarea at bounding box center [403, 175] width 403 height 41
click at [589, 179] on textarea at bounding box center [403, 175] width 403 height 41
paste textarea "height: 376px;"
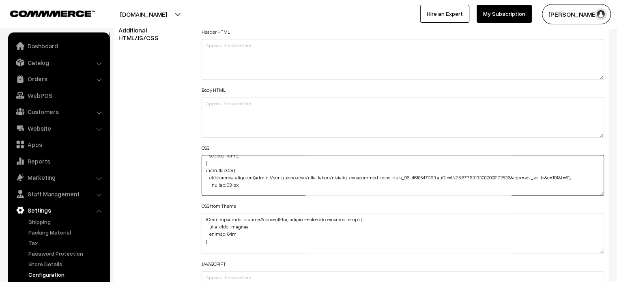
click at [208, 183] on textarea at bounding box center [403, 175] width 403 height 41
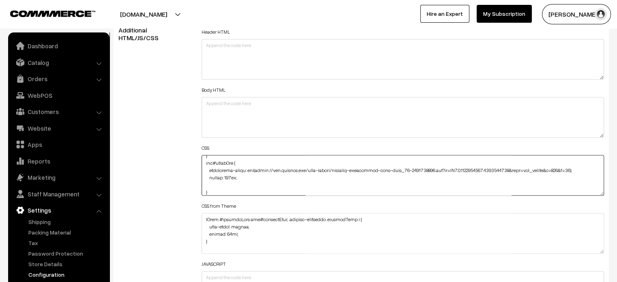
scroll to position [21, 0]
click at [208, 183] on textarea at bounding box center [403, 175] width 403 height 41
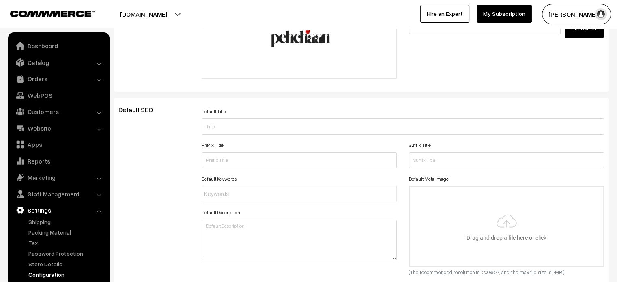
scroll to position [0, 0]
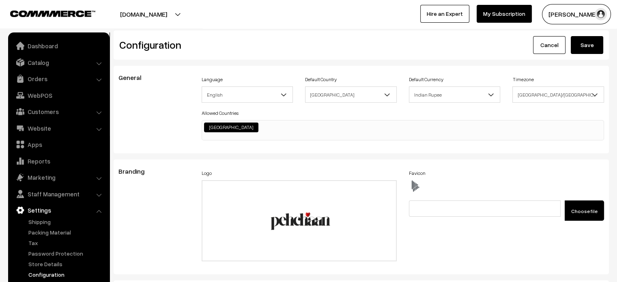
type textarea ".testimonial-wrap .slick-slide img { display: none; } div#slideBox { background…"
click at [580, 48] on button "Save" at bounding box center [587, 45] width 32 height 18
